Goal: Task Accomplishment & Management: Manage account settings

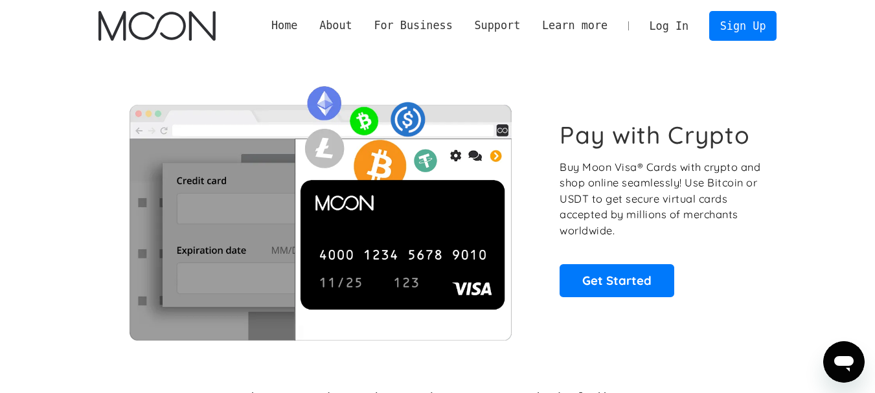
click at [678, 28] on link "Log In" at bounding box center [669, 26] width 61 height 29
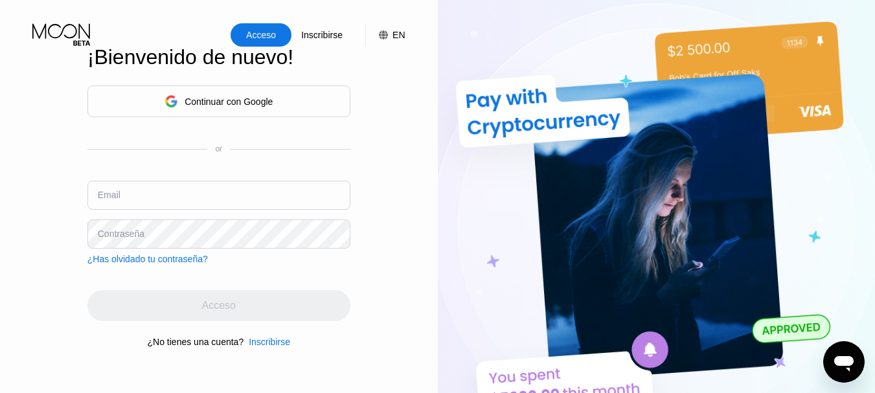
click at [266, 87] on div "Continuar con Google" at bounding box center [218, 102] width 263 height 32
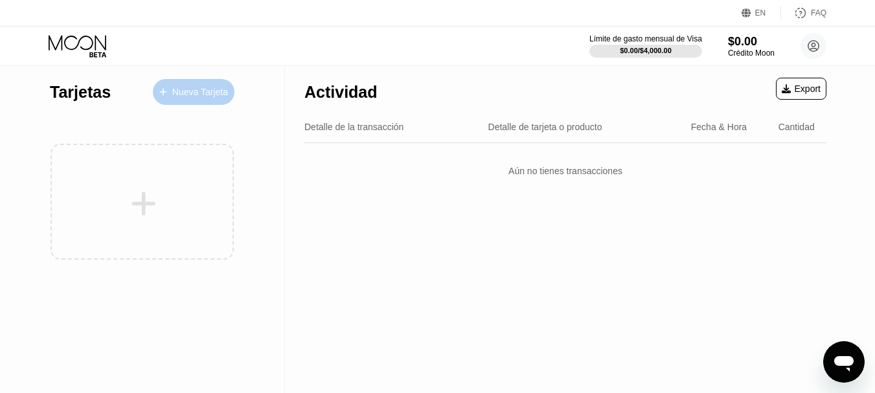
click at [211, 92] on div "Nueva Tarjeta" at bounding box center [200, 92] width 56 height 11
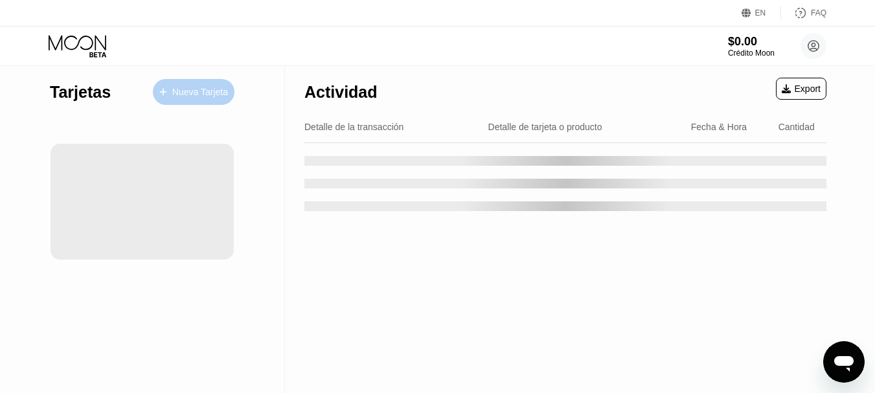
click at [194, 93] on div "Nueva Tarjeta" at bounding box center [200, 92] width 56 height 11
